Goal: Information Seeking & Learning: Find specific fact

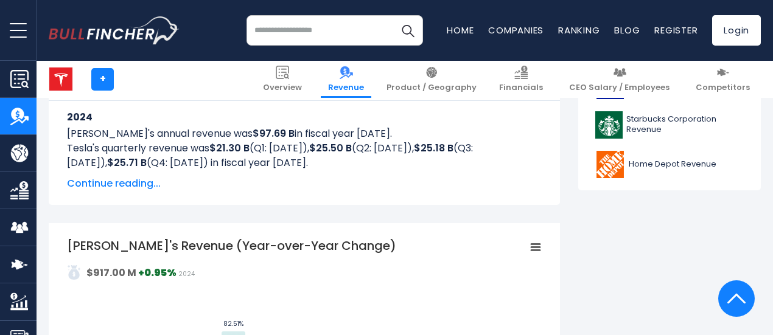
scroll to position [609, 0]
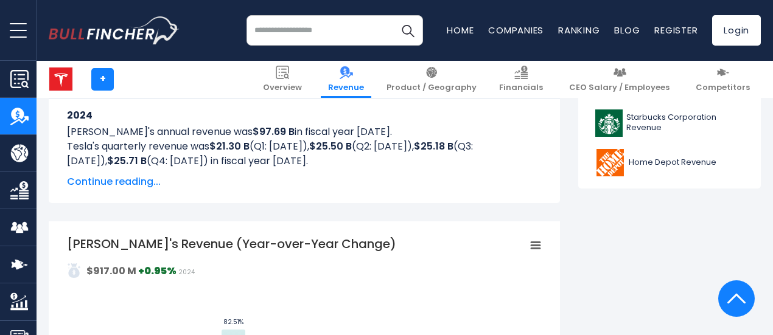
click at [112, 183] on span "Continue reading..." at bounding box center [304, 182] width 475 height 15
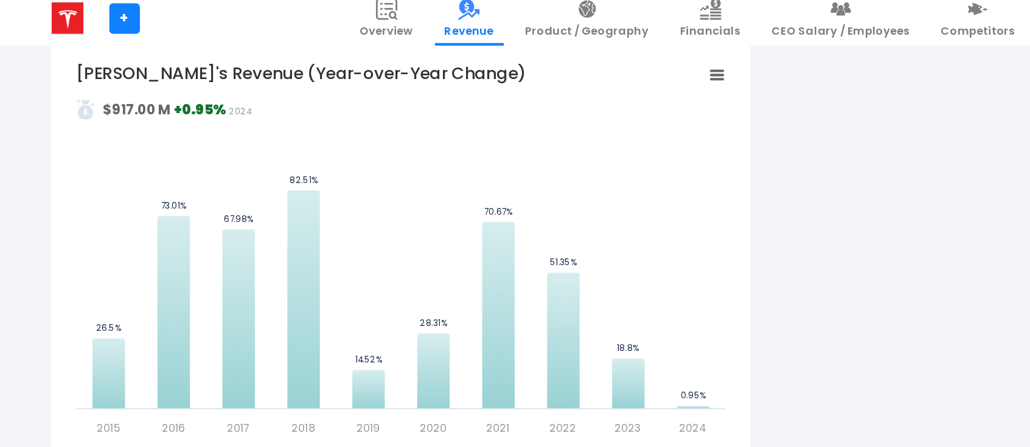
scroll to position [1460, 0]
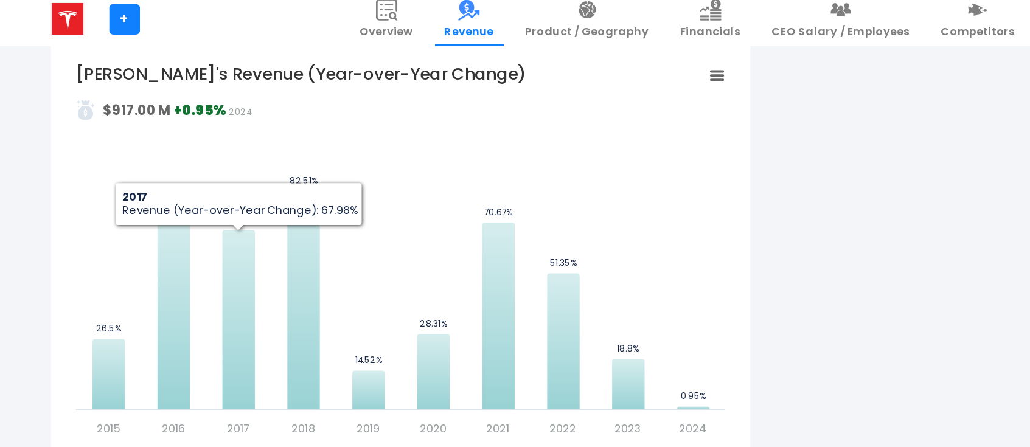
click at [469, 147] on rect "Tesla's Revenue (Year-over-Year Change)" at bounding box center [415, 249] width 475 height 274
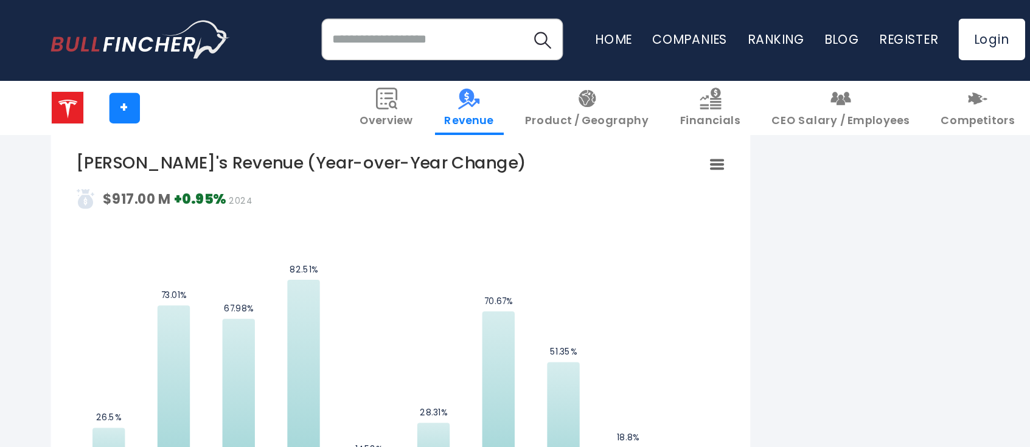
scroll to position [1461, 0]
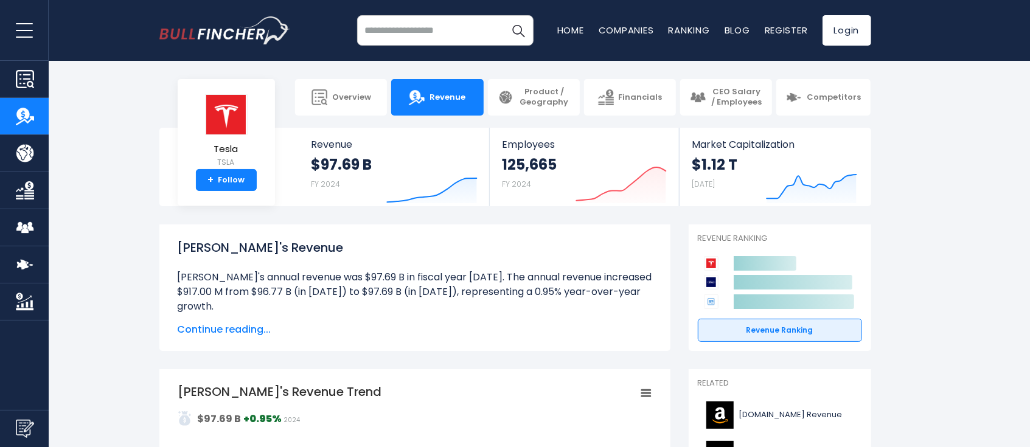
drag, startPoint x: 173, startPoint y: 270, endPoint x: 642, endPoint y: 296, distance: 469.3
click at [642, 296] on div "[PERSON_NAME]'s Revenue [PERSON_NAME]'s annual revenue was $97.69 B in fiscal y…" at bounding box center [414, 288] width 511 height 127
copy li "[PERSON_NAME]'s annual revenue was $97.69 B in fiscal year [DATE]. The annual r…"
click at [224, 27] on img "Go to homepage" at bounding box center [224, 30] width 131 height 28
